Goal: Task Accomplishment & Management: Complete application form

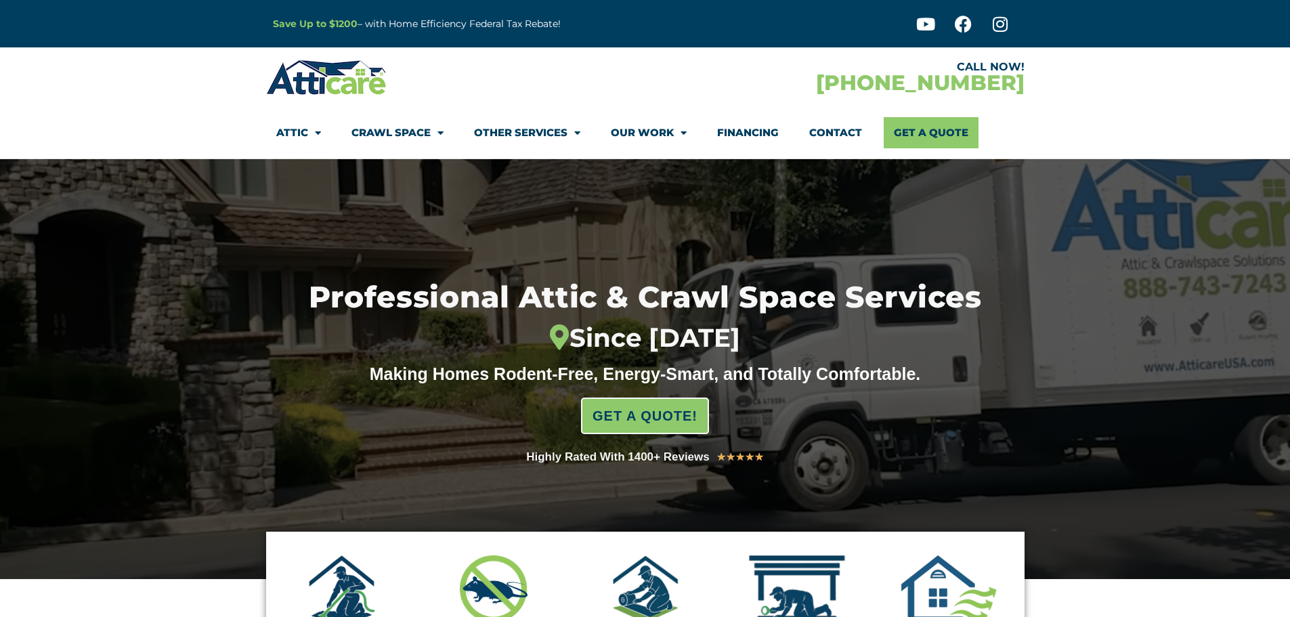
click at [854, 130] on link "Contact" at bounding box center [835, 132] width 53 height 31
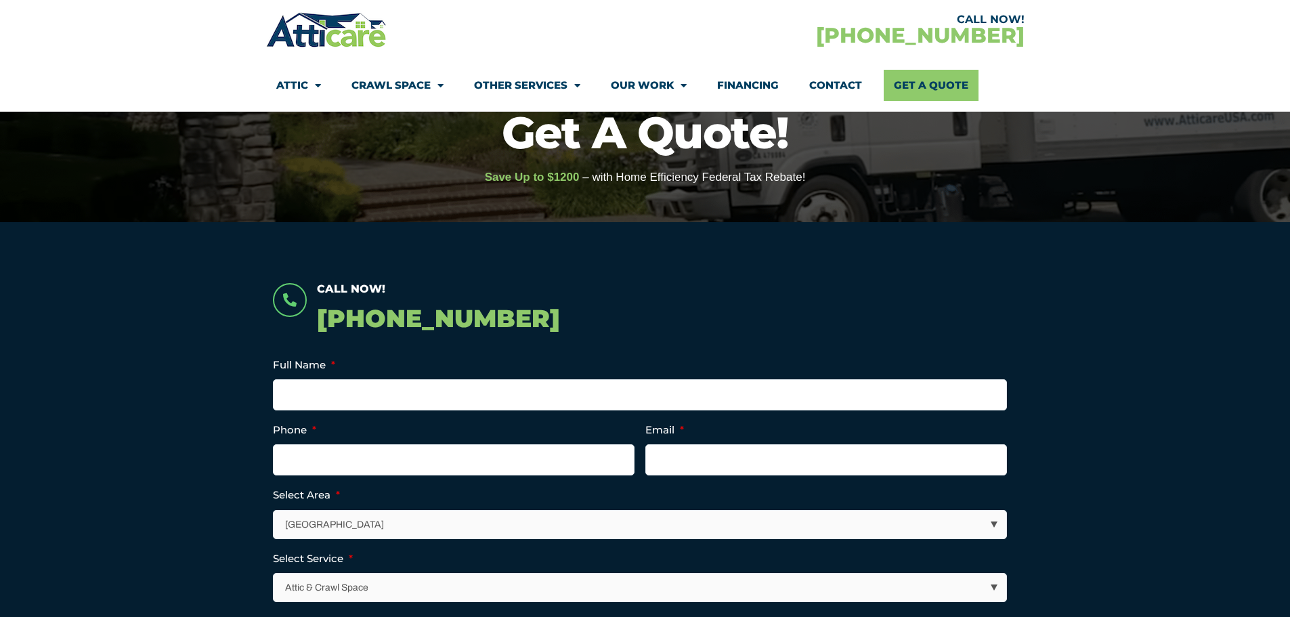
scroll to position [135, 0]
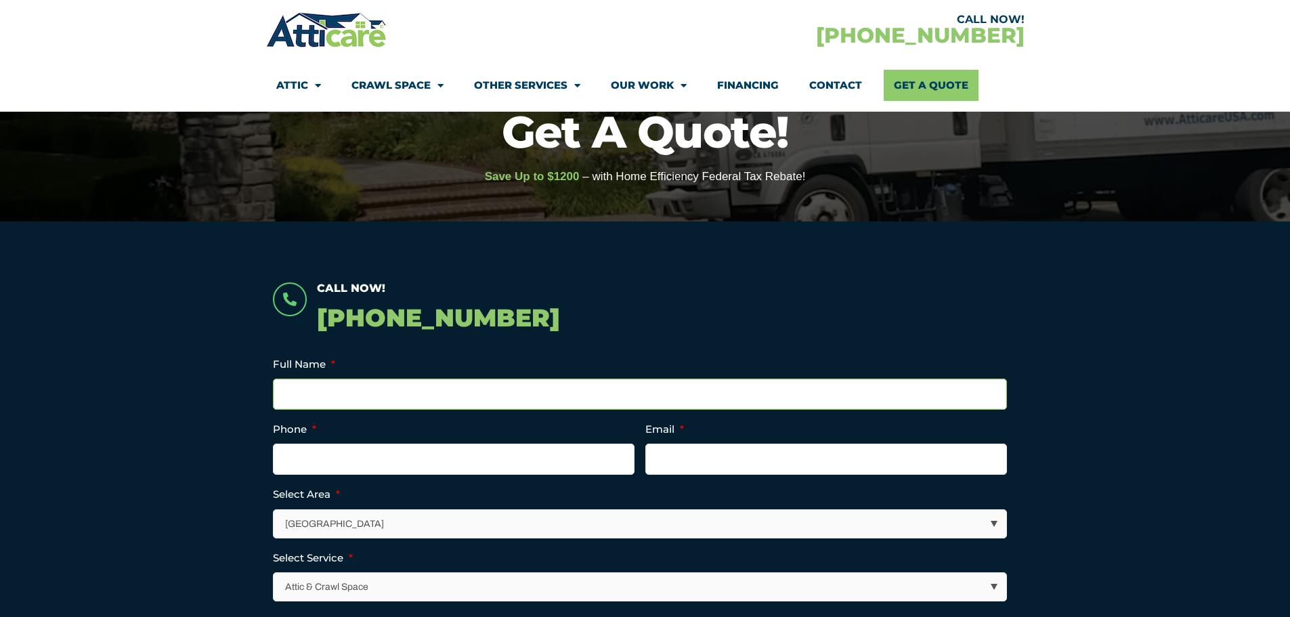
click at [533, 400] on input "Full Name *" at bounding box center [640, 394] width 734 height 31
type input "[PERSON_NAME]"
type input "2518953526"
type input "[EMAIL_ADDRESS][DOMAIN_NAME]"
type input "[PHONE_NUMBER]"
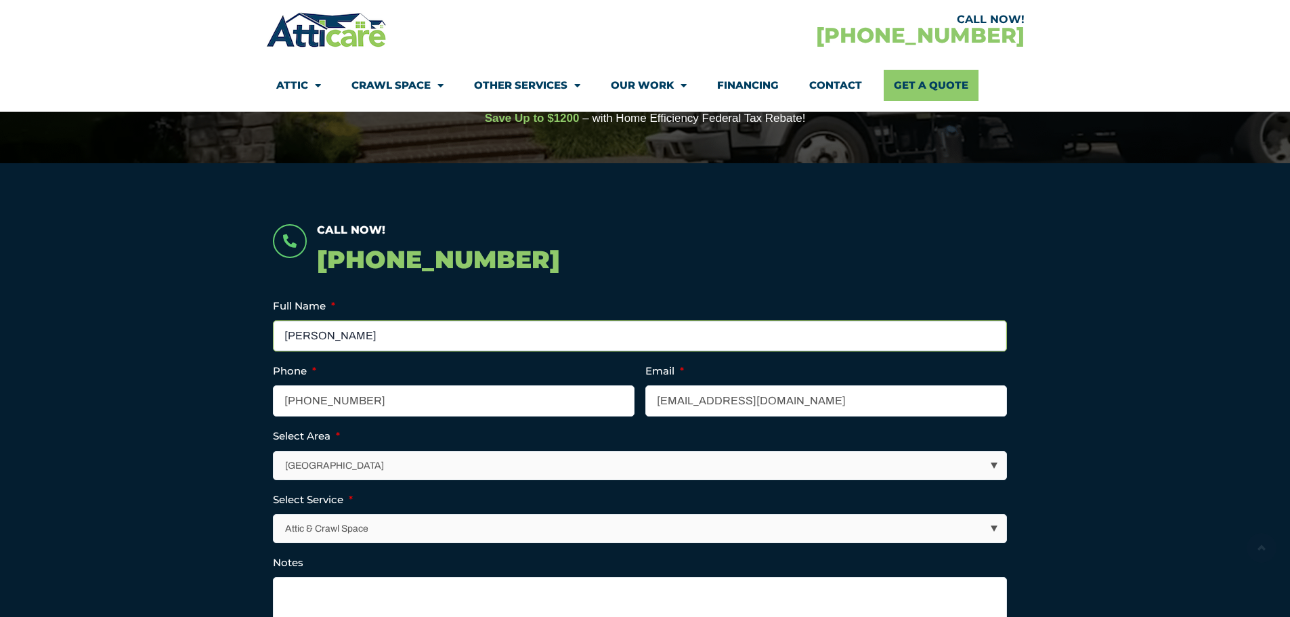
scroll to position [271, 0]
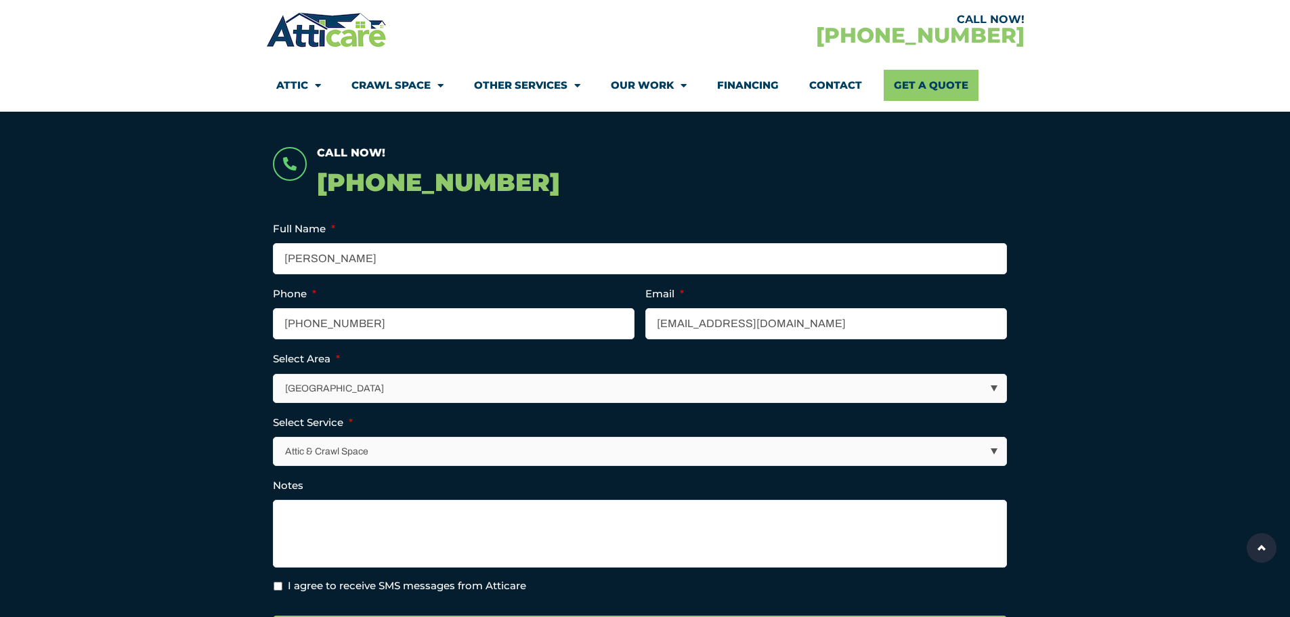
click at [474, 380] on select "[GEOGRAPHIC_DATA] [GEOGRAPHIC_DATA] [US_STATE] / [US_STATE] Area Other Areas" at bounding box center [640, 389] width 733 height 28
select select "[US_STATE] / [US_STATE][GEOGRAPHIC_DATA]"
click at [274, 375] on select "[GEOGRAPHIC_DATA] [GEOGRAPHIC_DATA] [US_STATE] / [US_STATE] Area Other Areas" at bounding box center [640, 389] width 733 height 28
click at [419, 444] on select "Attic & Crawl Space Insulation Roofing Solar Energy Other Services" at bounding box center [640, 452] width 733 height 28
click at [274, 438] on select "Attic & Crawl Space Insulation Roofing Solar Energy Other Services" at bounding box center [640, 452] width 733 height 28
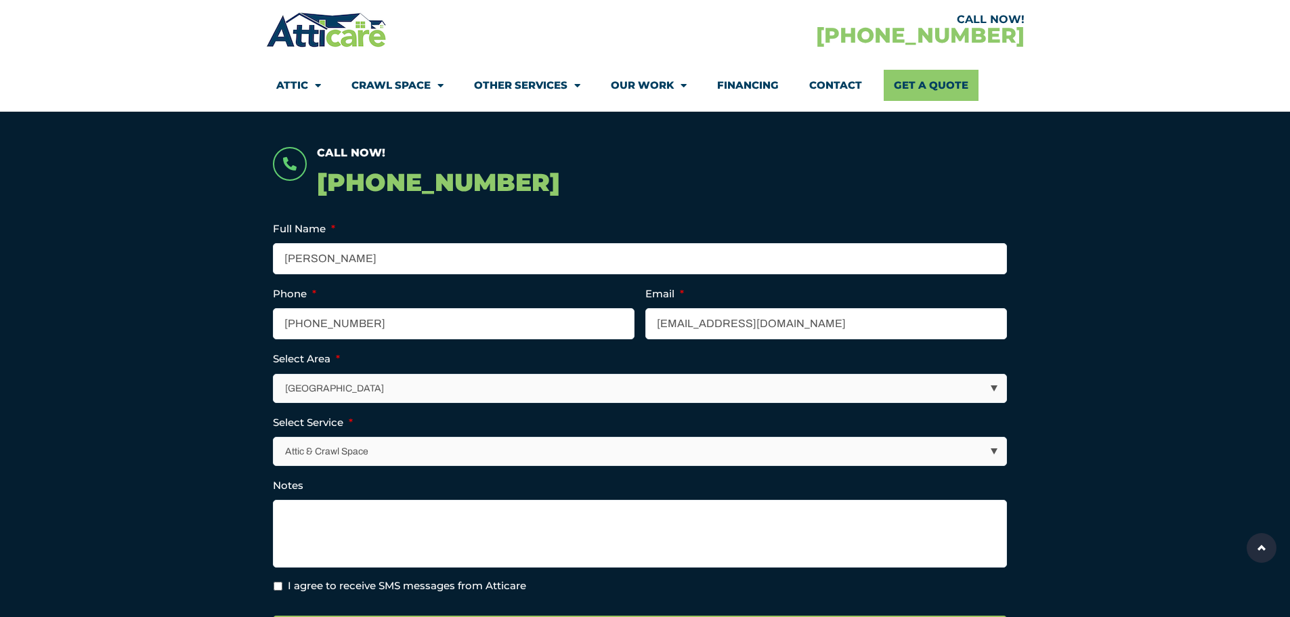
click at [403, 459] on select "Attic & Crawl Space Insulation Roofing Solar Energy Other Services" at bounding box center [640, 452] width 733 height 28
select select "Insulation"
click at [274, 438] on select "Attic & Crawl Space Insulation Roofing Solar Energy Other Services" at bounding box center [640, 452] width 733 height 28
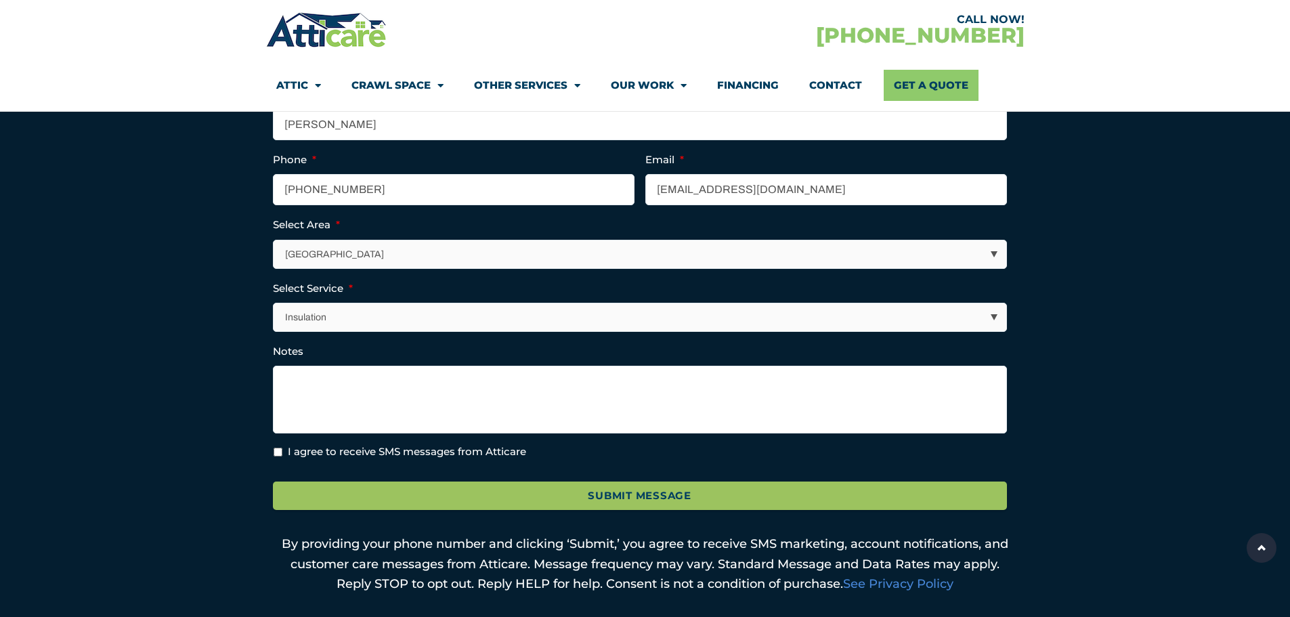
scroll to position [406, 0]
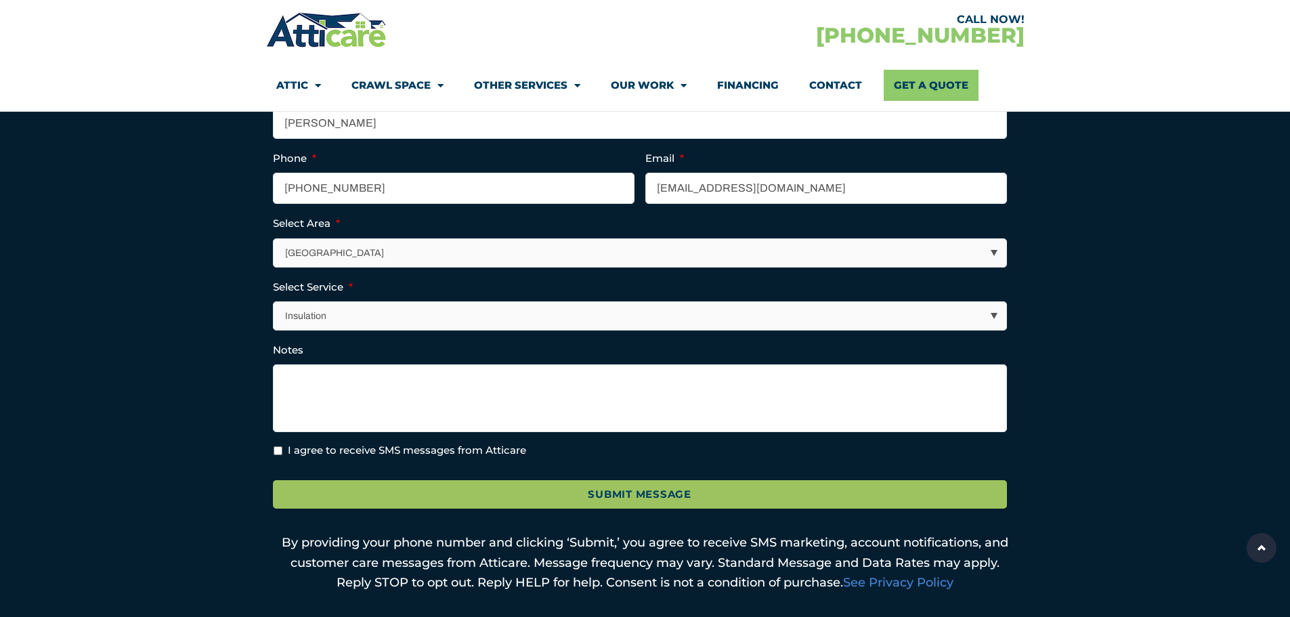
click at [378, 452] on label "I agree to receive SMS messages from Atticare" at bounding box center [407, 451] width 238 height 16
click at [282, 452] on input "I agree to receive SMS messages from Atticare" at bounding box center [278, 450] width 9 height 9
checkbox input "true"
click at [411, 383] on textarea "Notes" at bounding box center [640, 398] width 734 height 68
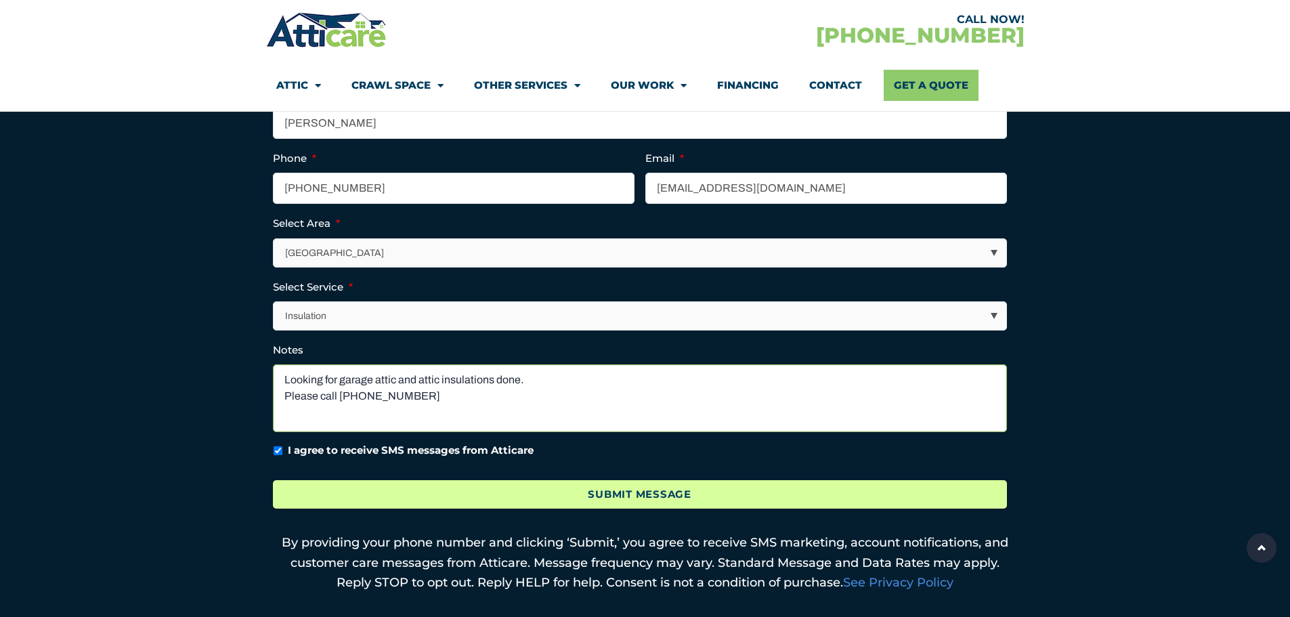
type textarea "Looking for garage attic and attic insulations done. Please call [PHONE_NUMBER]"
click at [546, 488] on input "Submit Message" at bounding box center [640, 494] width 734 height 29
